Goal: Task Accomplishment & Management: Complete application form

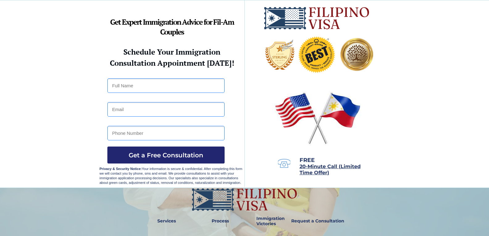
click at [159, 88] on input "text" at bounding box center [165, 85] width 117 height 15
click at [133, 87] on input "Lovely" at bounding box center [165, 85] width 117 height 15
type input "L"
type input "Lovely [PERSON_NAME]"
click at [128, 111] on input "email" at bounding box center [165, 109] width 117 height 15
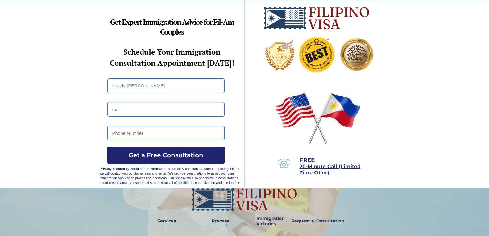
type input "[PERSON_NAME][EMAIL_ADDRESS][DOMAIN_NAME]"
click at [124, 136] on input "tel" at bounding box center [165, 133] width 117 height 15
type input "09693394450"
click at [138, 160] on button "Get a Free Consultation" at bounding box center [165, 155] width 117 height 17
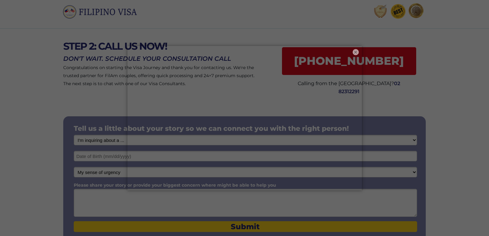
scroll to position [16, 0]
click at [357, 52] on button "×" at bounding box center [355, 51] width 7 height 7
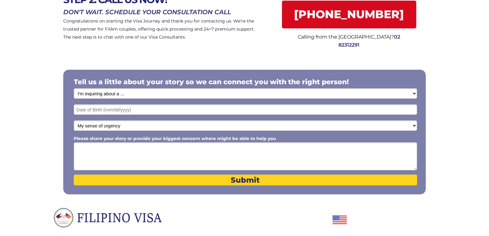
scroll to position [0, 0]
